Goal: Find contact information: Find contact information

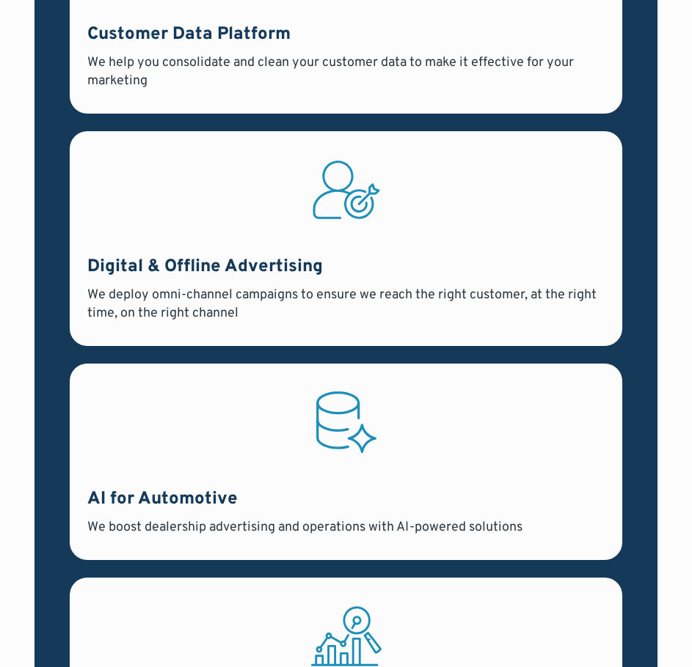
scroll to position [8104, 0]
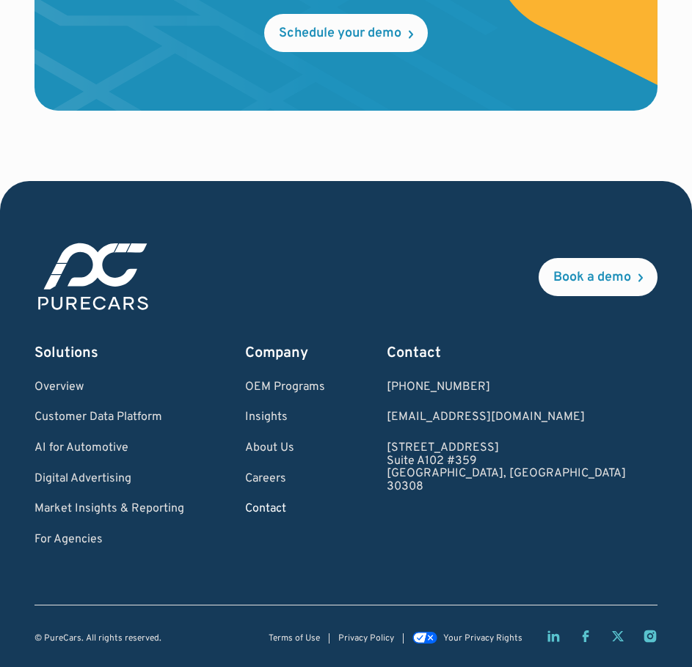
click at [304, 514] on link "Contact" at bounding box center [285, 509] width 80 height 13
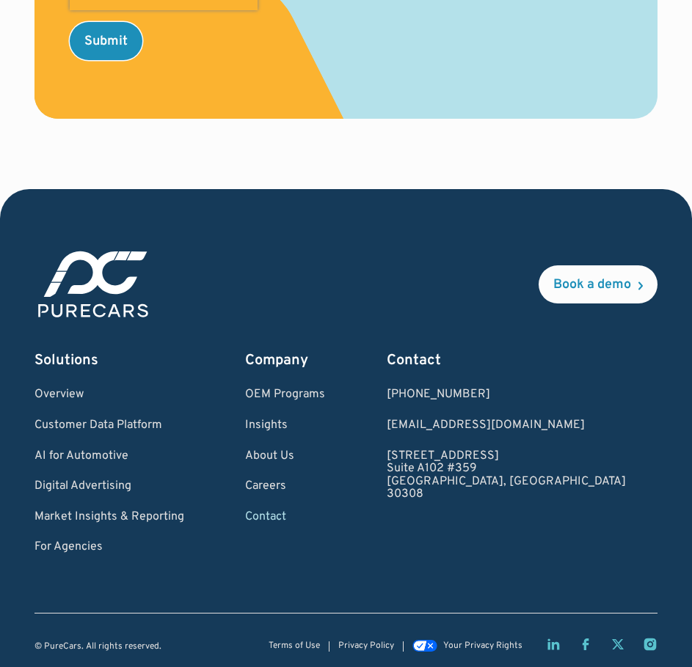
scroll to position [1028, 0]
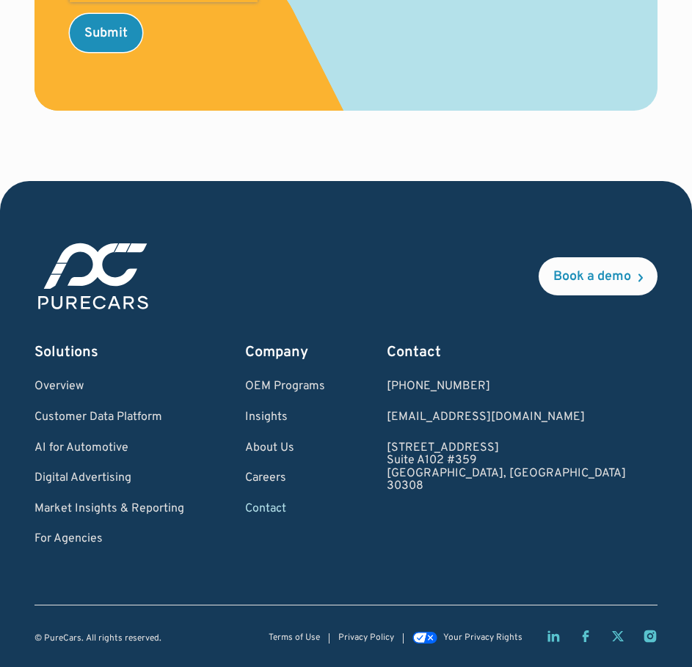
click at [296, 40] on div "Submit" at bounding box center [346, 33] width 552 height 38
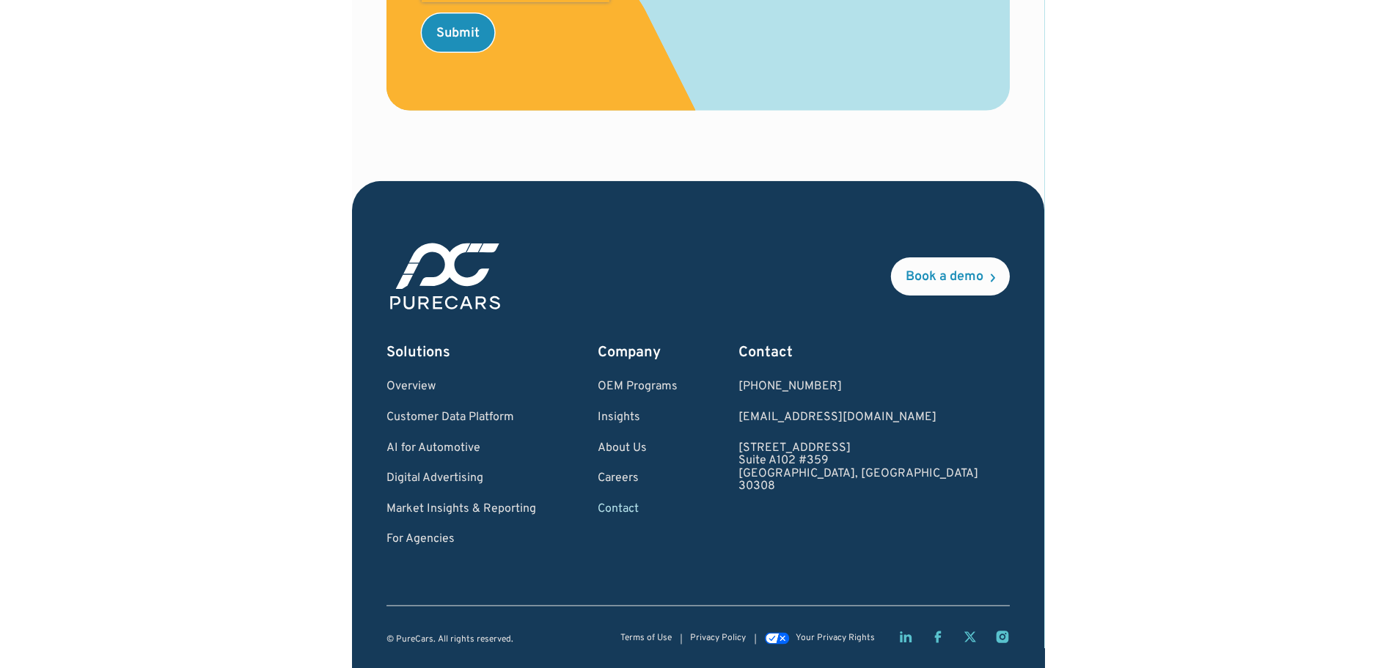
scroll to position [832, 0]
